Goal: Task Accomplishment & Management: Use online tool/utility

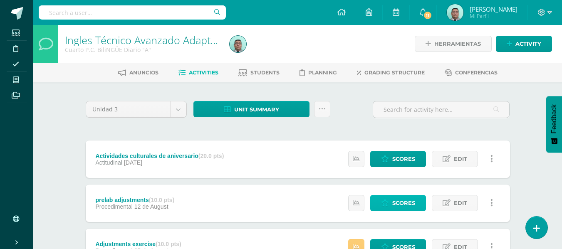
click at [390, 197] on link "Scores" at bounding box center [398, 203] width 56 height 16
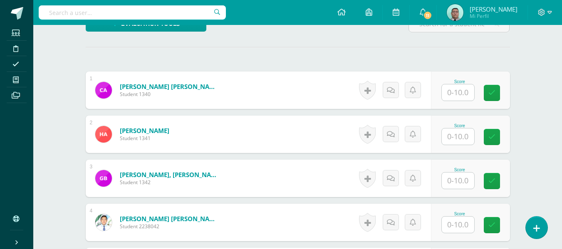
scroll to position [218, 0]
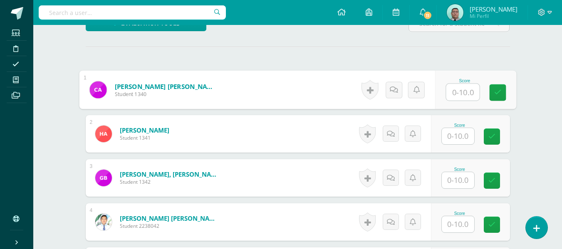
click at [449, 98] on input "text" at bounding box center [462, 92] width 33 height 17
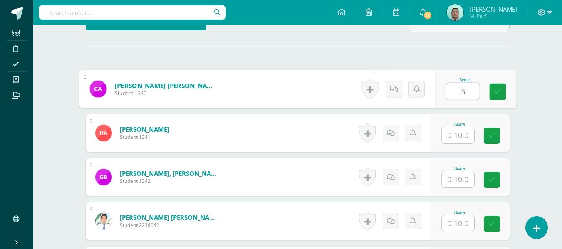
type input "5"
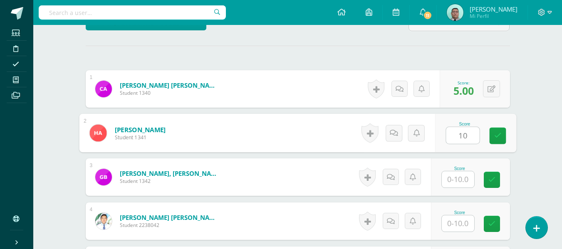
type input "10"
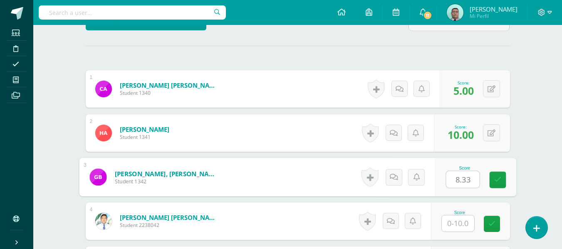
type input "8.33"
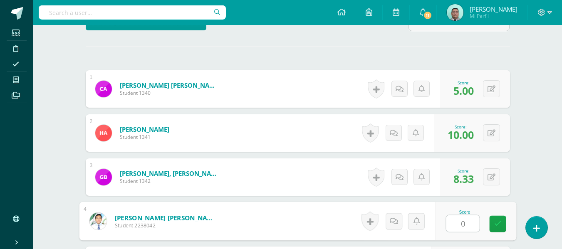
type input "0"
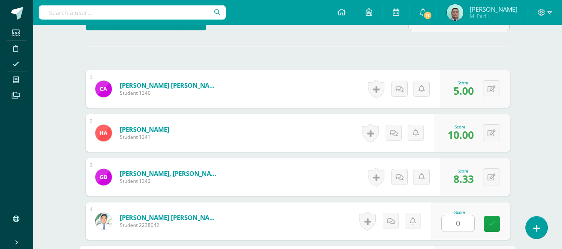
scroll to position [362, 0]
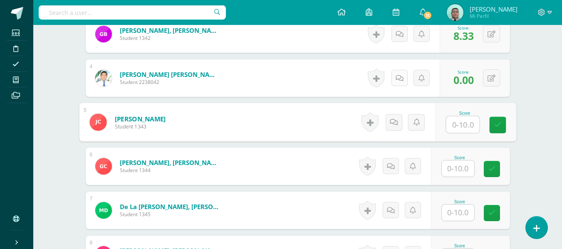
click at [405, 80] on link at bounding box center [400, 78] width 16 height 16
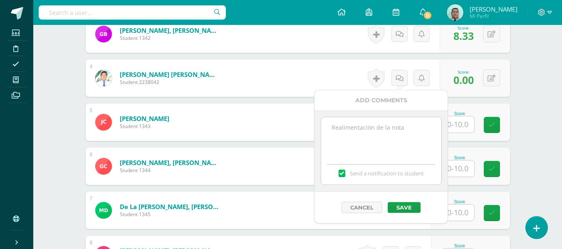
click at [366, 132] on textarea at bounding box center [381, 138] width 120 height 42
type textarea "ausente"
click at [400, 205] on button "Save" at bounding box center [404, 207] width 33 height 11
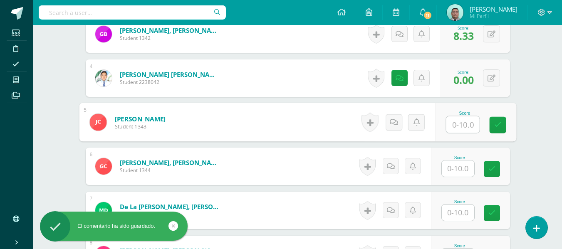
click at [464, 126] on input "text" at bounding box center [462, 125] width 33 height 17
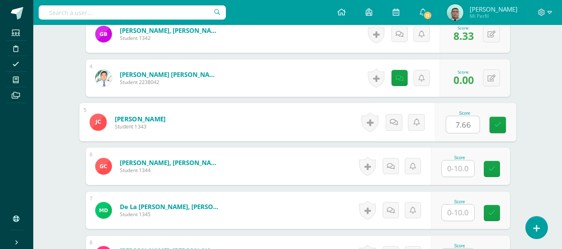
type input "7.66"
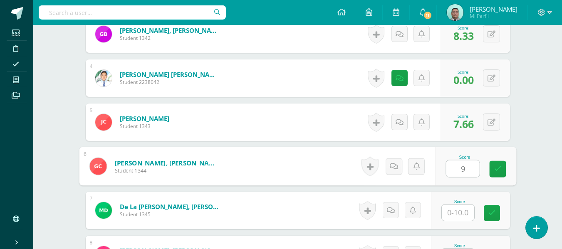
type input "9"
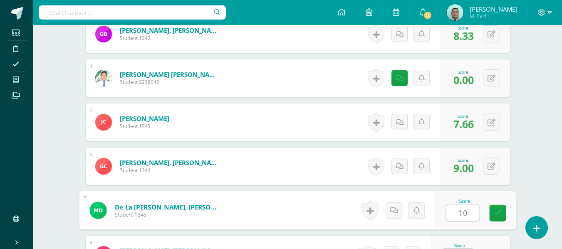
type input "10"
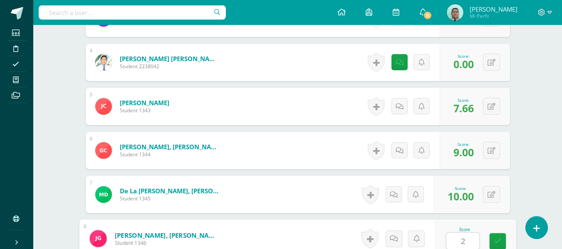
type input "2"
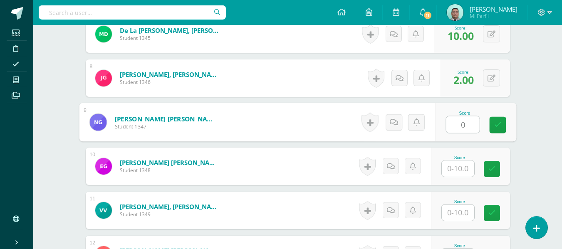
type input "0"
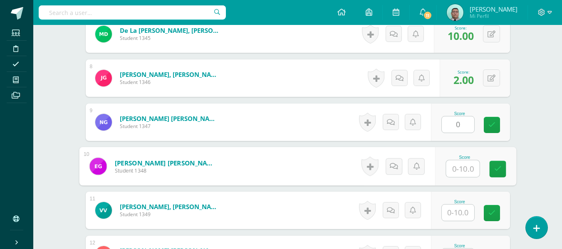
click at [446, 168] on div at bounding box center [463, 168] width 34 height 17
type input "9.66"
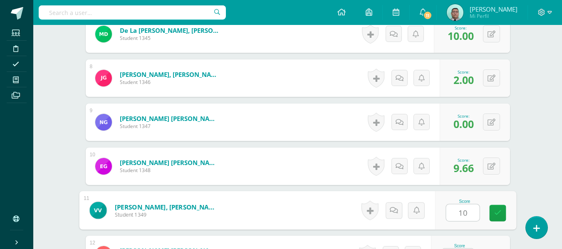
type input "10"
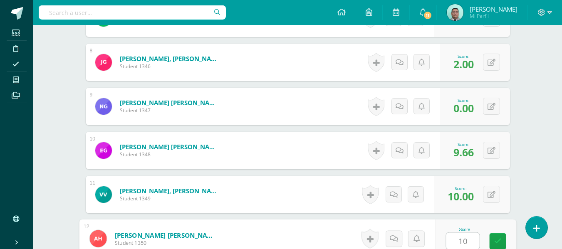
type input "10"
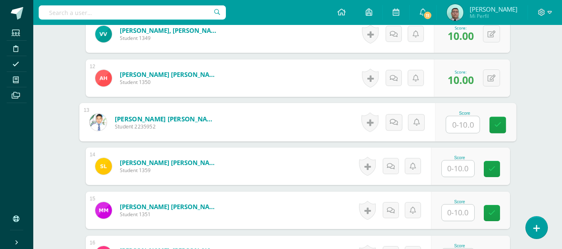
type input "t"
type input "2"
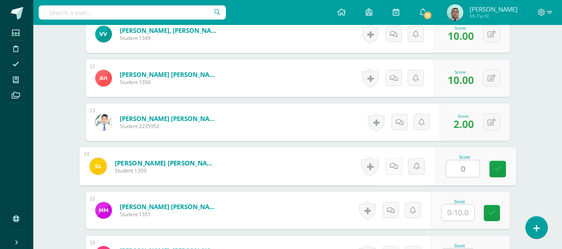
type input "0"
click at [388, 169] on link at bounding box center [393, 166] width 17 height 17
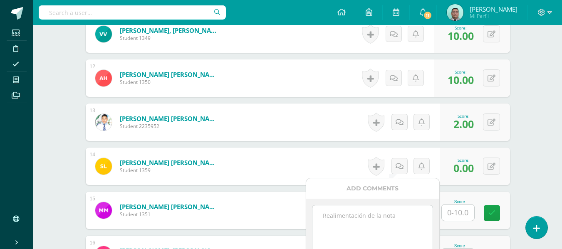
click at [345, 209] on textarea at bounding box center [373, 227] width 120 height 42
type textarea "no reliz"
click at [469, 218] on input "text" at bounding box center [458, 213] width 32 height 16
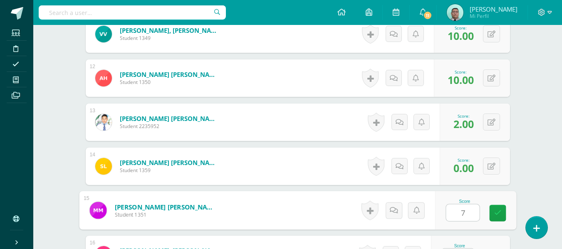
type input "7"
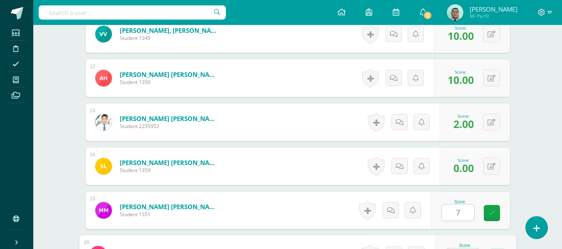
scroll to position [731, 0]
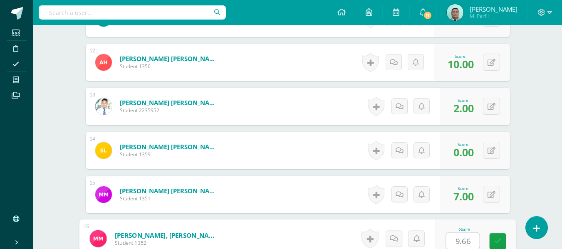
type input "9.66"
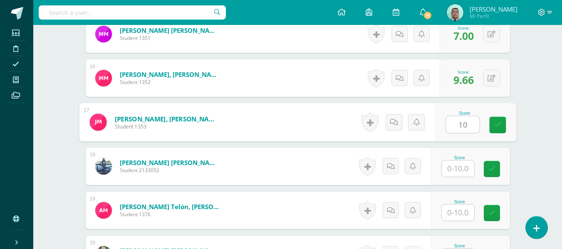
type input "10"
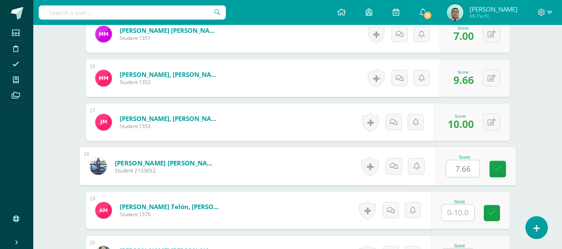
type input "7.66"
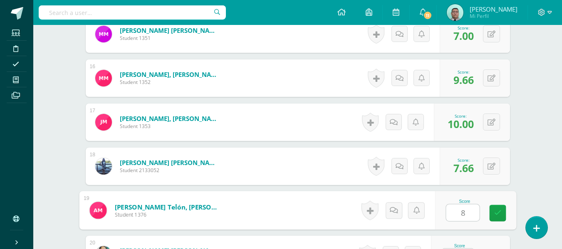
type input "8"
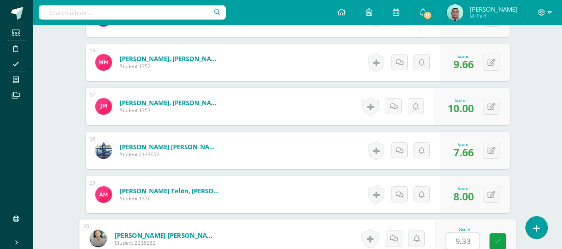
type input "9.33"
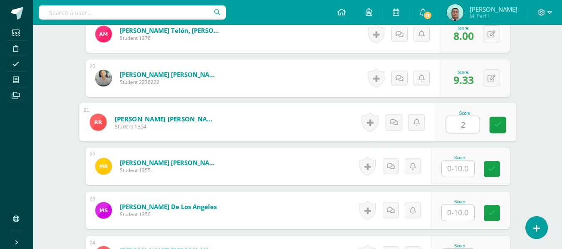
type input "2"
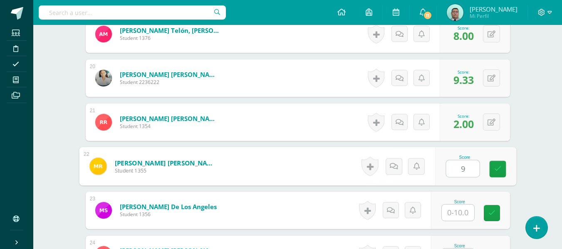
type input "9"
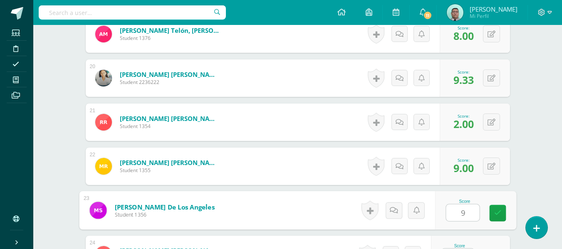
type input "9"
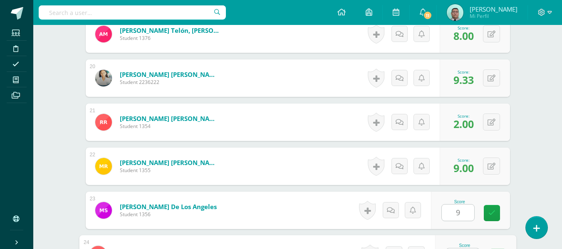
scroll to position [1084, 0]
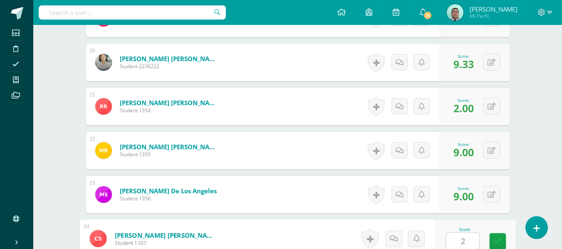
type input "2"
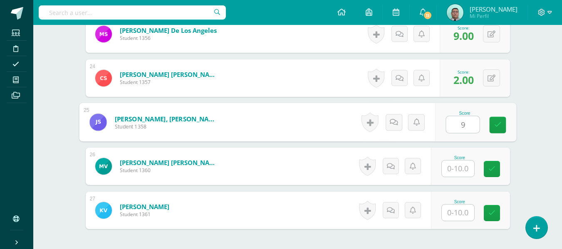
type input "9"
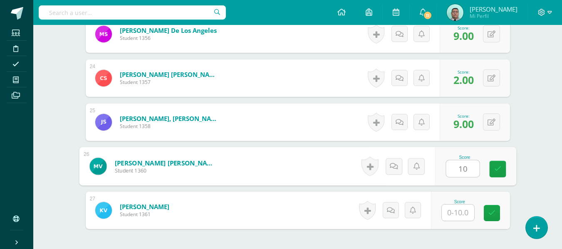
type input "10"
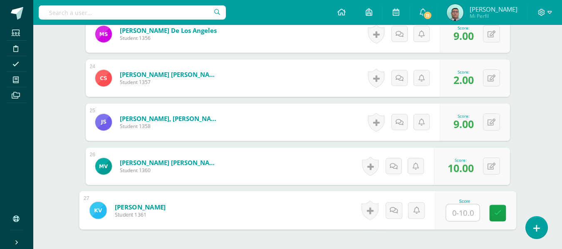
type input "2"
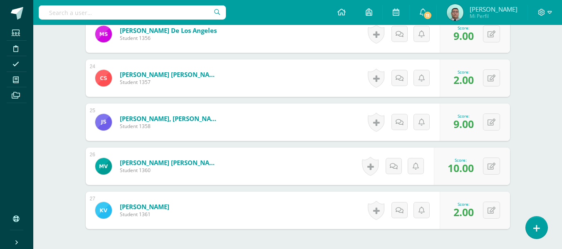
scroll to position [0, 0]
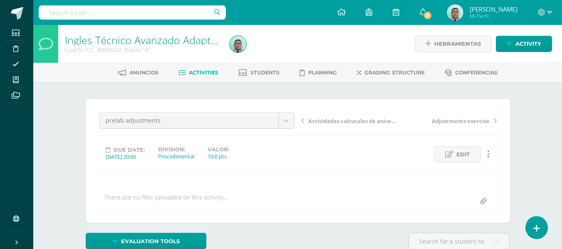
click at [205, 72] on span "Activities" at bounding box center [204, 73] width 30 height 6
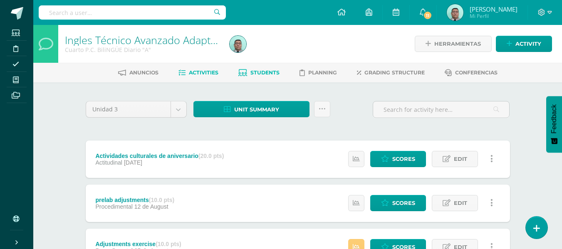
click at [275, 69] on link "Students" at bounding box center [259, 72] width 41 height 13
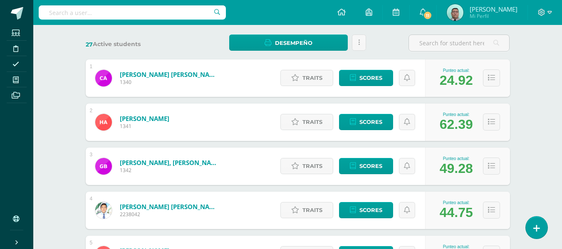
scroll to position [122, 0]
